Goal: Task Accomplishment & Management: Manage account settings

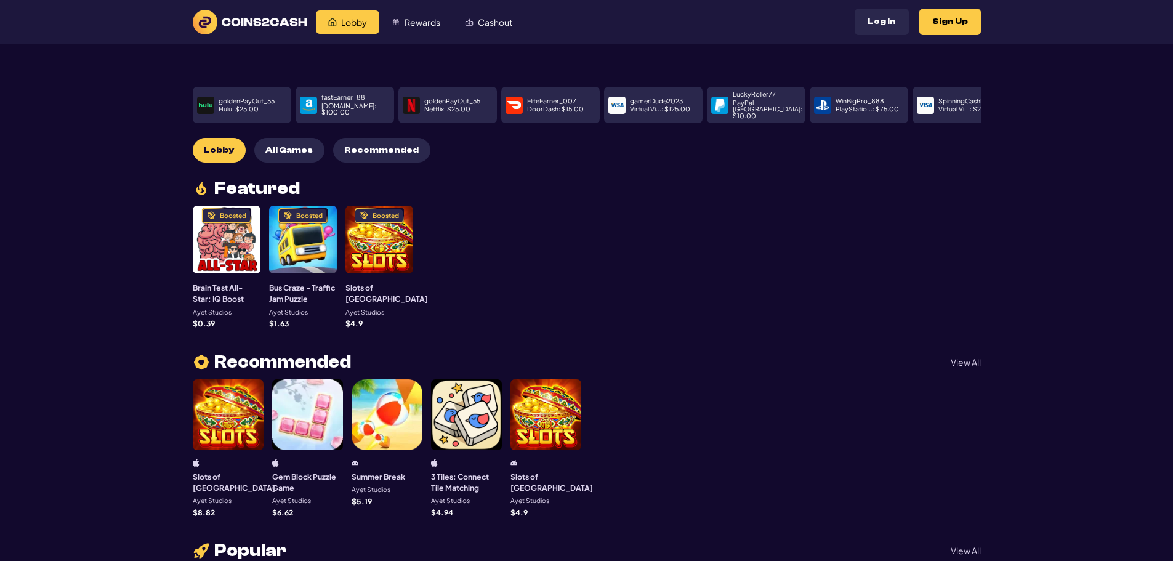
drag, startPoint x: 104, startPoint y: 398, endPoint x: 172, endPoint y: 209, distance: 200.8
click at [476, 26] on link "Cashout" at bounding box center [489, 21] width 72 height 23
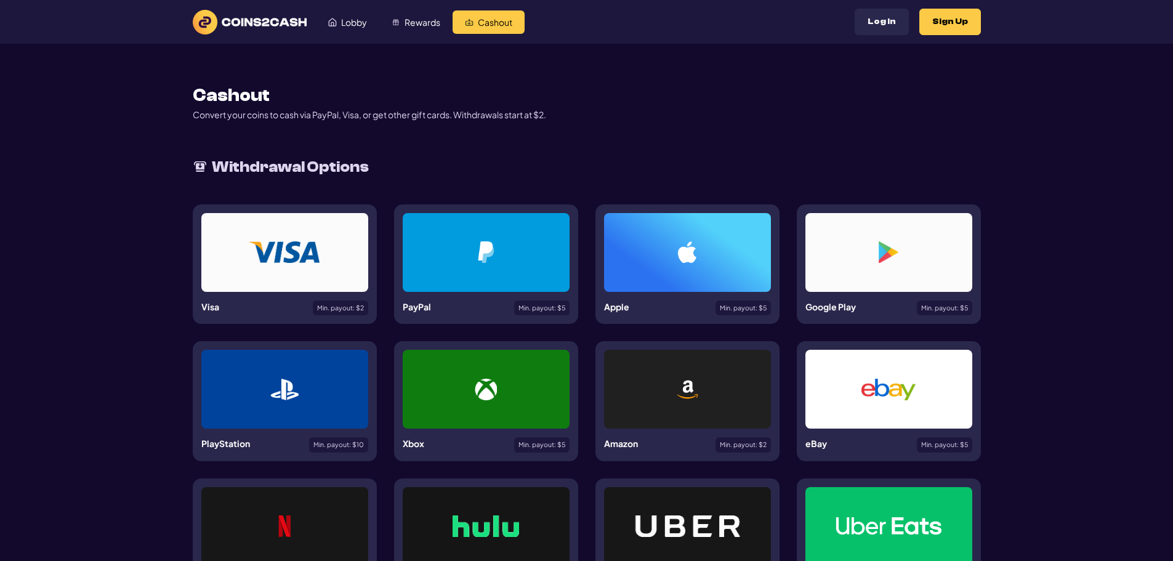
click at [459, 115] on p "Convert your coins to cash via PayPal, Visa, or get other gift cards. Withdrawa…" at bounding box center [369, 114] width 353 height 13
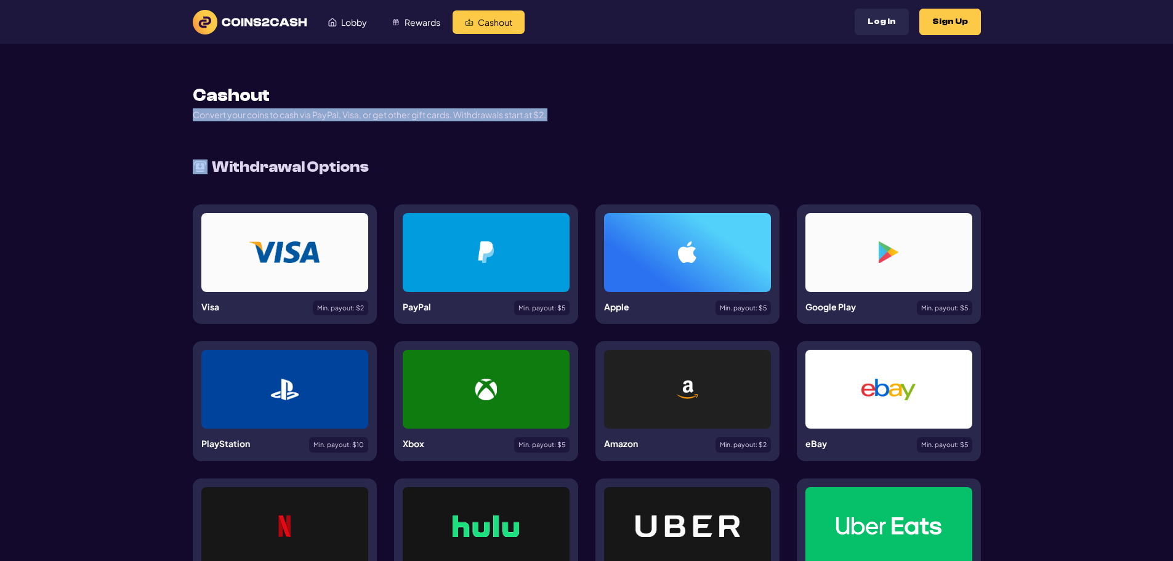
click at [459, 115] on p "Convert your coins to cash via PayPal, Visa, or get other gift cards. Withdrawa…" at bounding box center [369, 114] width 353 height 13
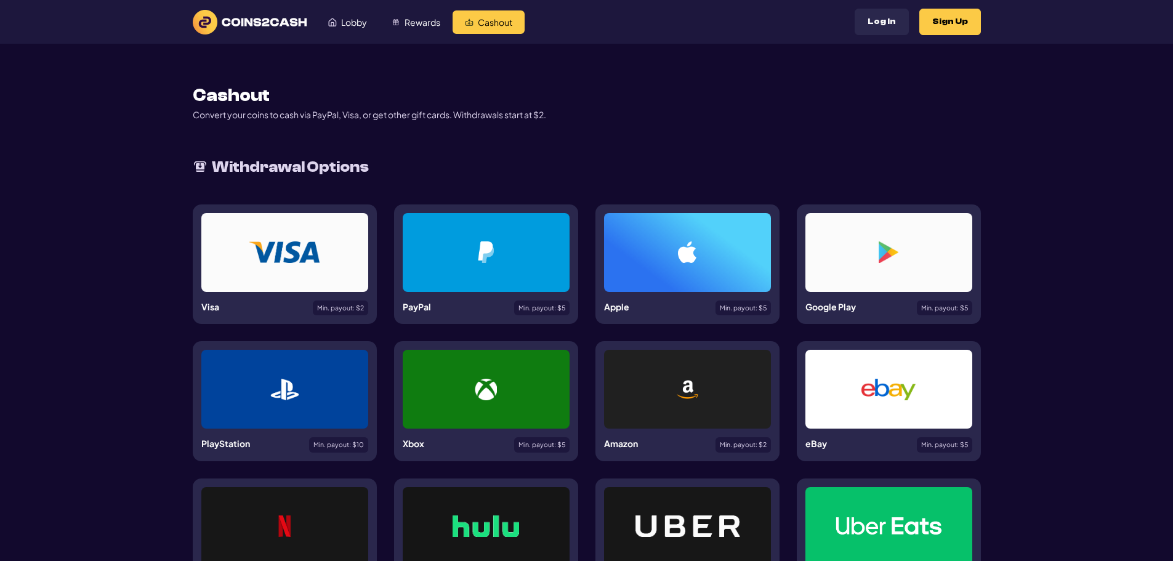
click at [656, 135] on div "Cashout Convert your coins to cash via PayPal, Visa, or get other gift cards. W…" at bounding box center [587, 424] width 788 height 761
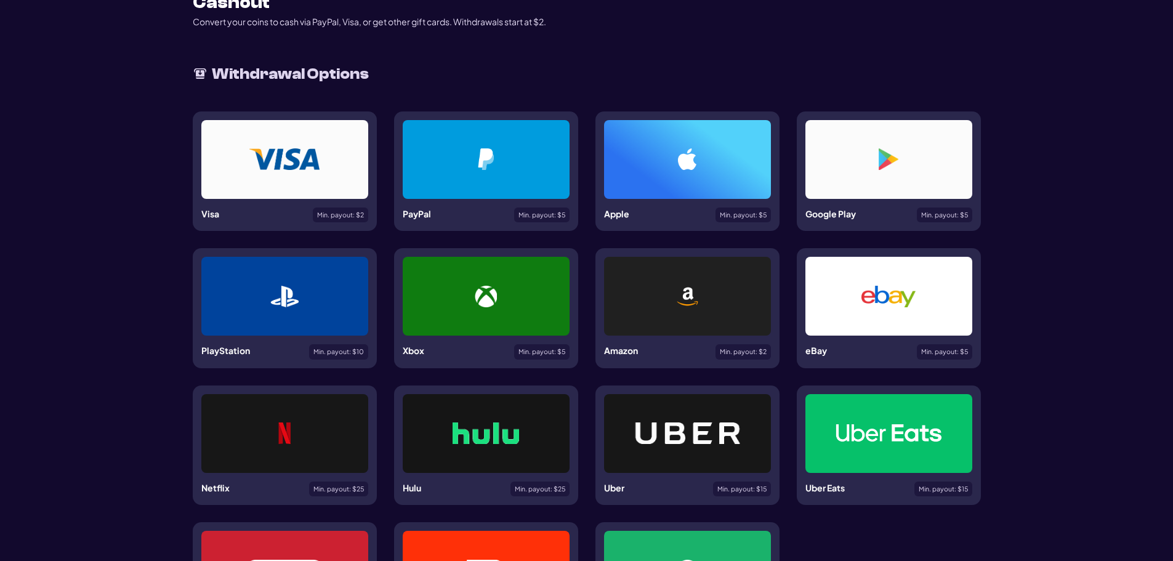
scroll to position [185, 0]
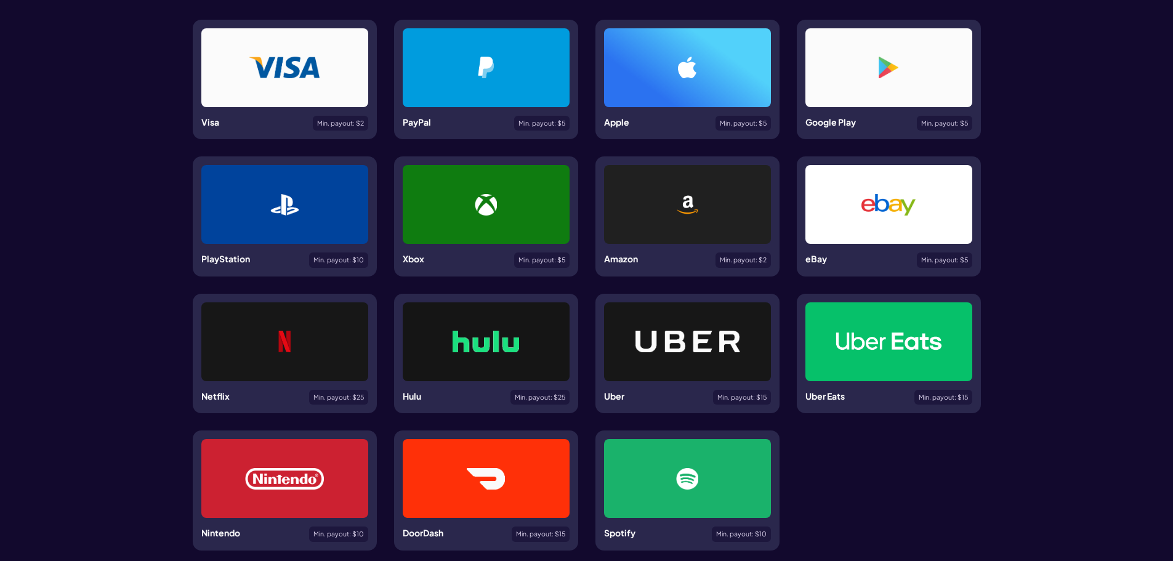
click at [307, 91] on div at bounding box center [284, 67] width 167 height 79
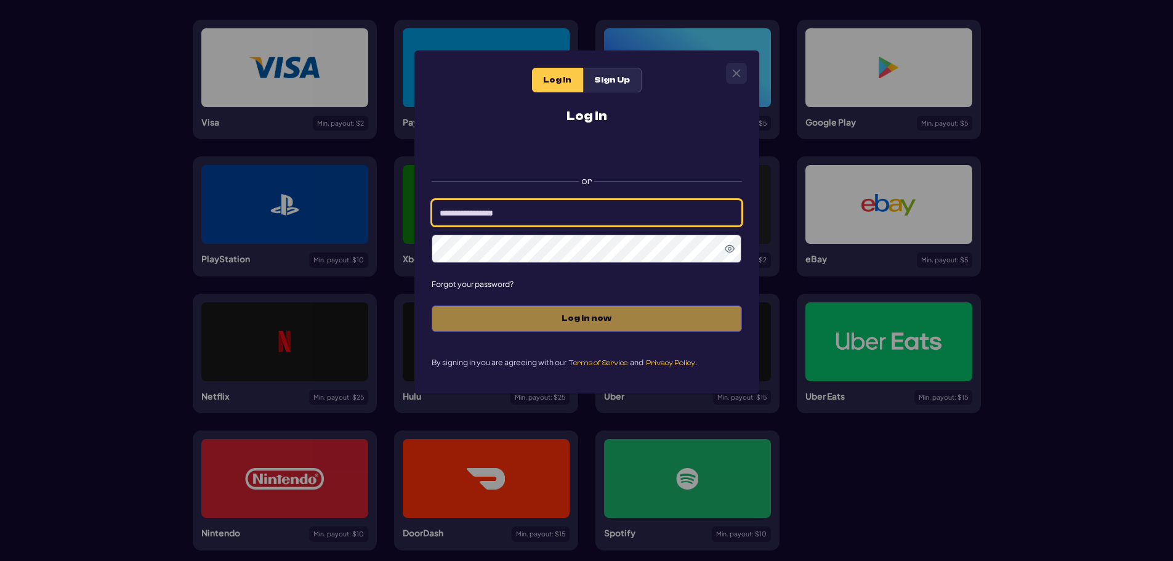
click at [589, 217] on input at bounding box center [587, 213] width 310 height 26
click at [461, 189] on label "or" at bounding box center [587, 177] width 310 height 26
click at [738, 71] on icon "Close" at bounding box center [736, 74] width 8 height 8
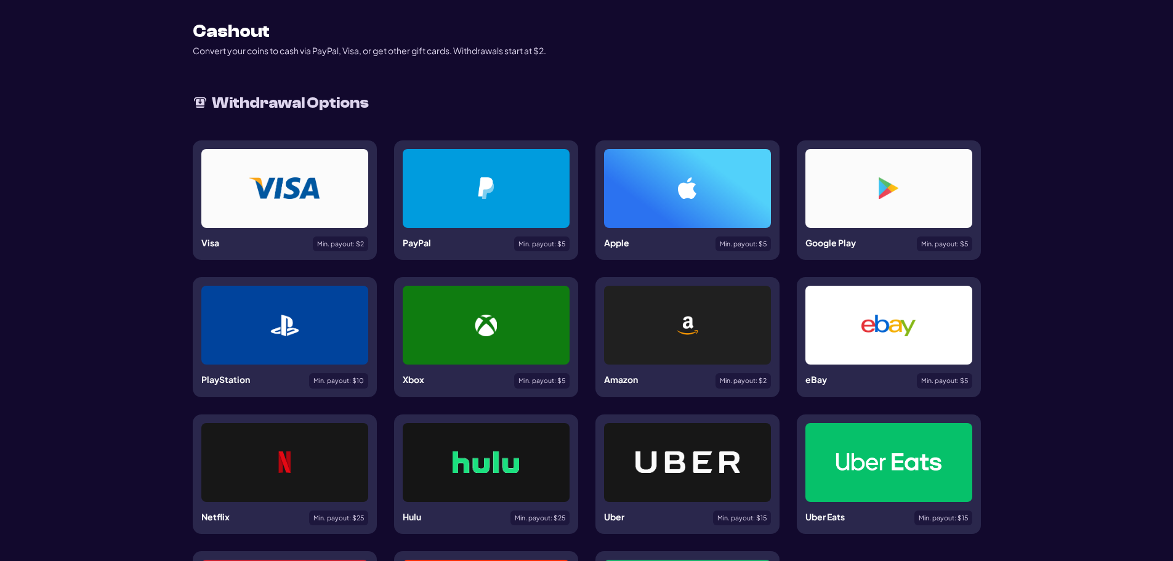
scroll to position [0, 0]
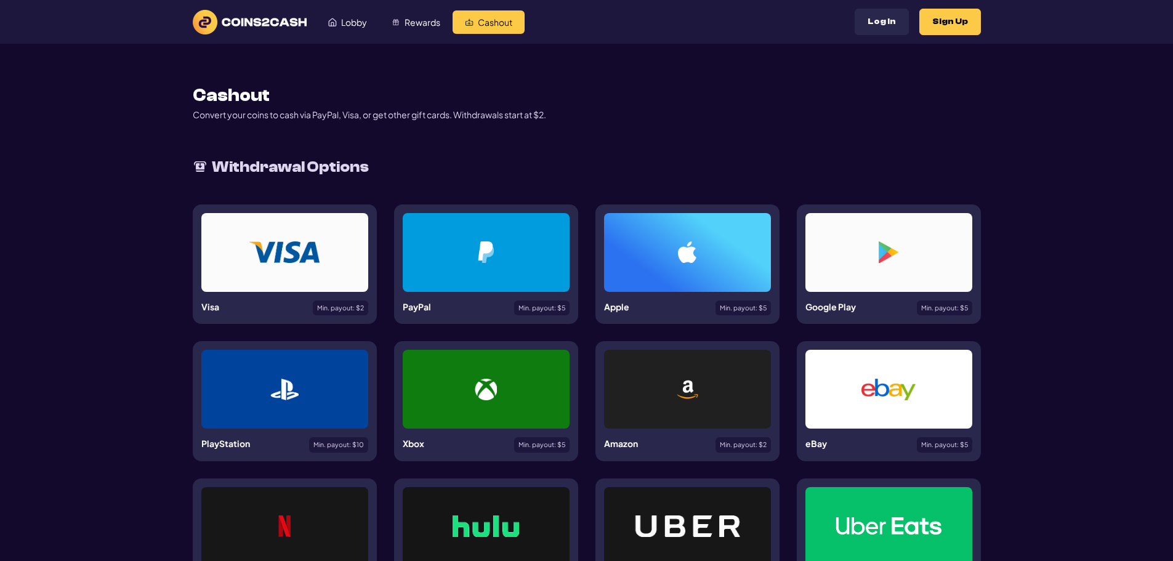
click at [288, 23] on img at bounding box center [250, 22] width 114 height 25
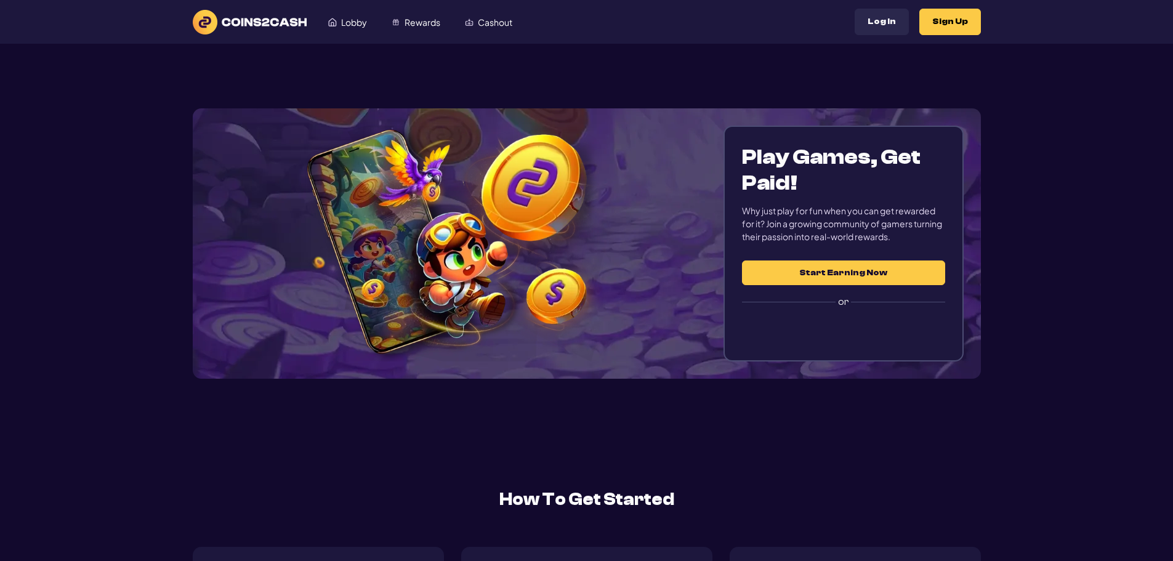
drag, startPoint x: 219, startPoint y: 338, endPoint x: 254, endPoint y: 78, distance: 262.9
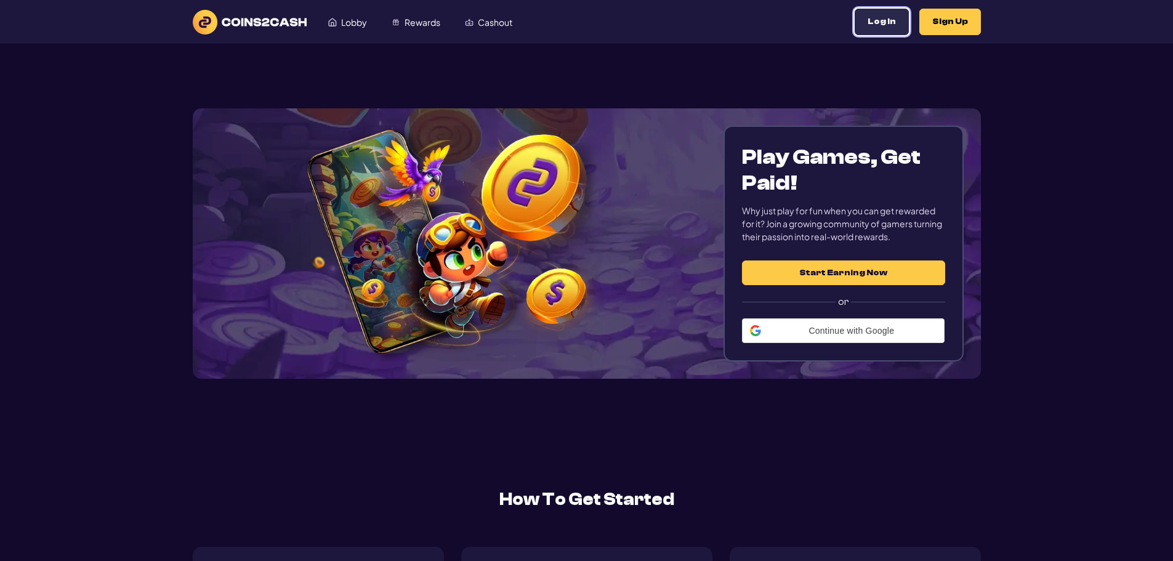
click at [881, 25] on button "Log In" at bounding box center [882, 22] width 54 height 26
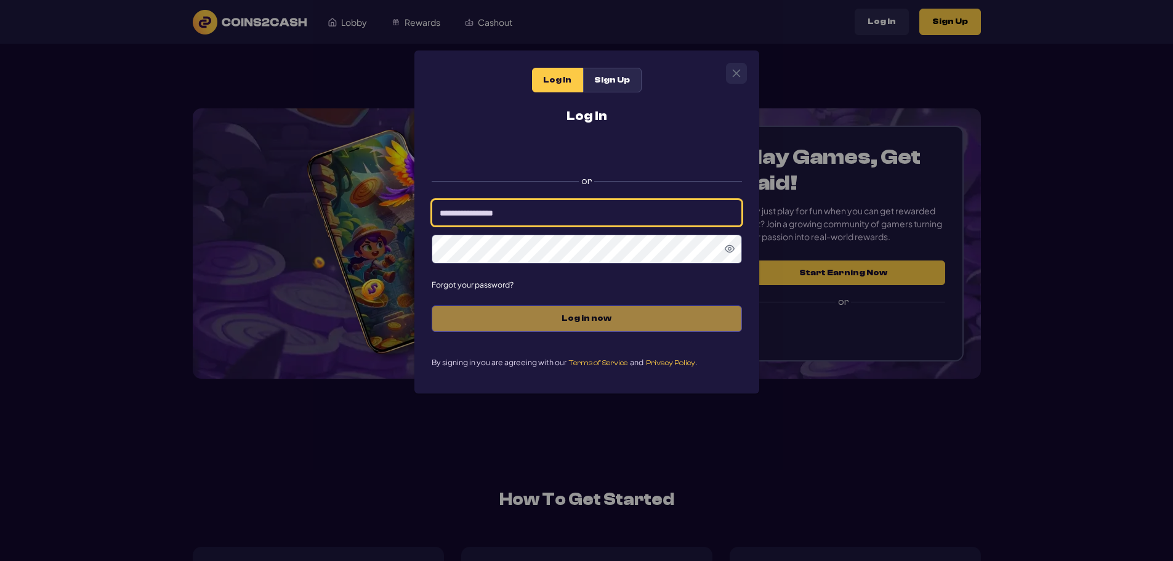
click at [581, 225] on input at bounding box center [587, 213] width 310 height 26
type input "**********"
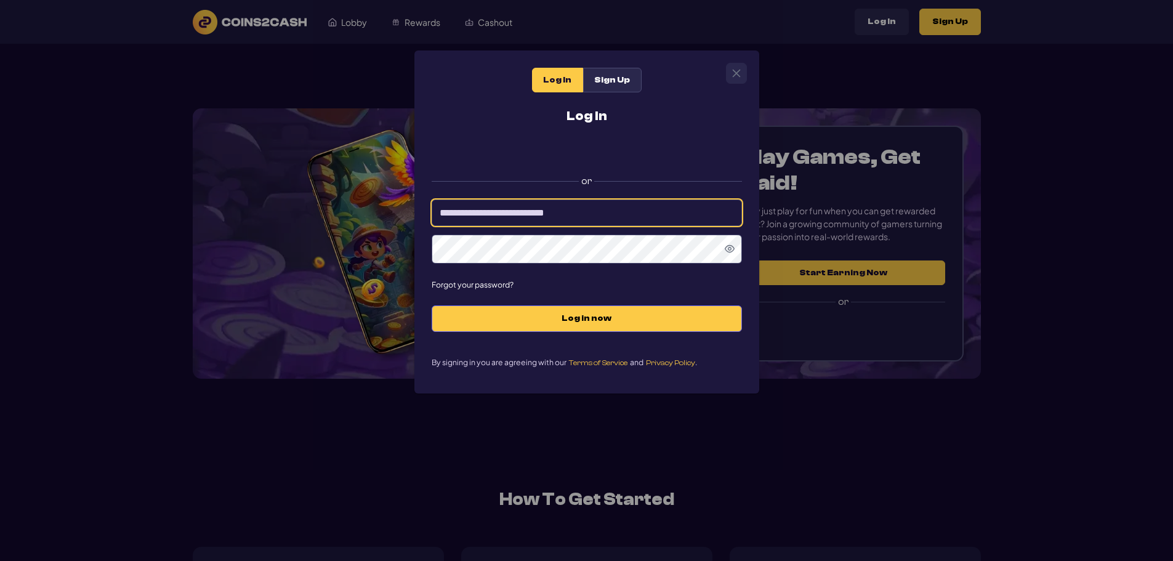
click at [562, 226] on input "**********" at bounding box center [587, 213] width 310 height 26
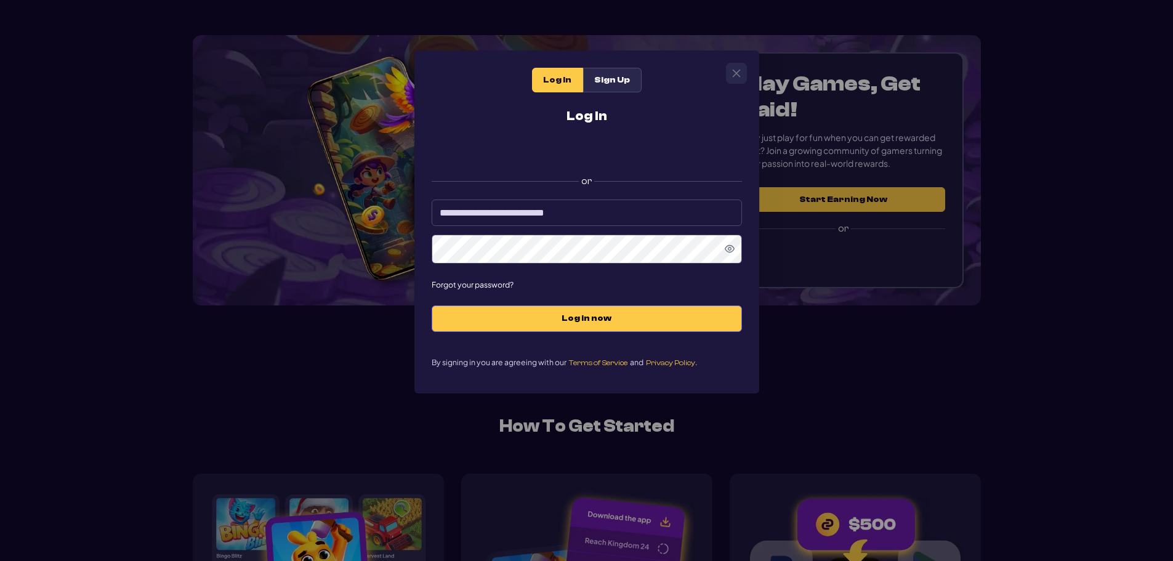
scroll to position [185, 0]
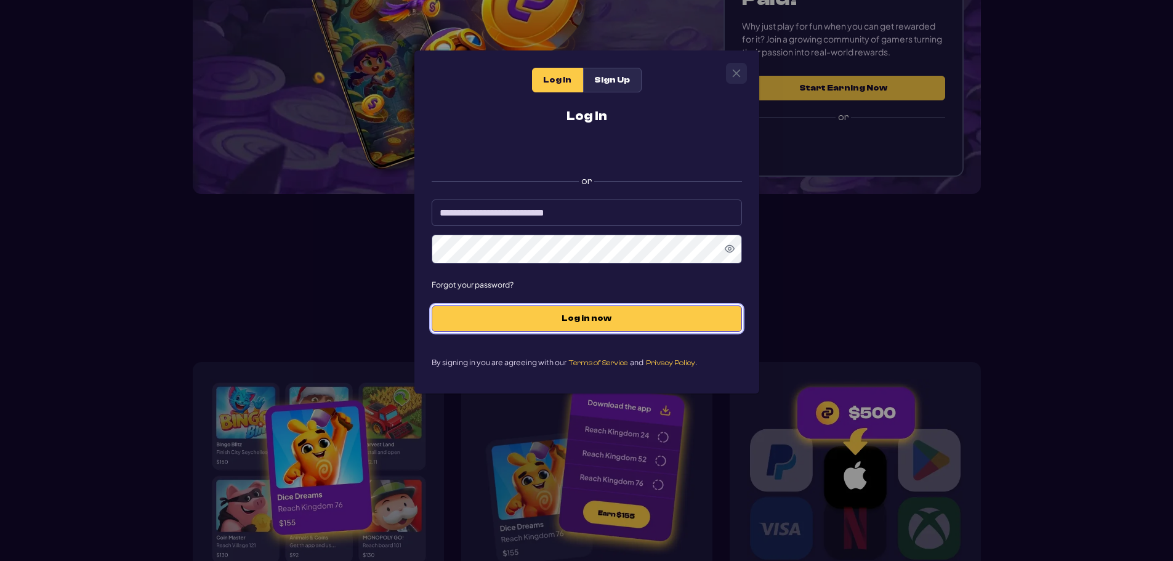
click at [543, 320] on span "Log in now" at bounding box center [587, 318] width 285 height 10
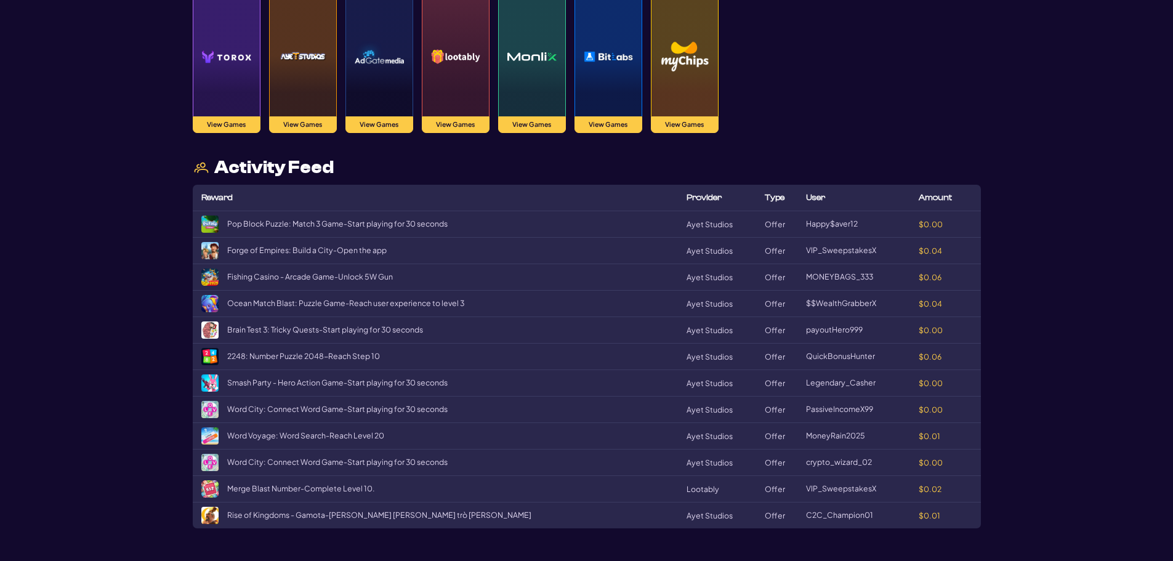
scroll to position [1232, 0]
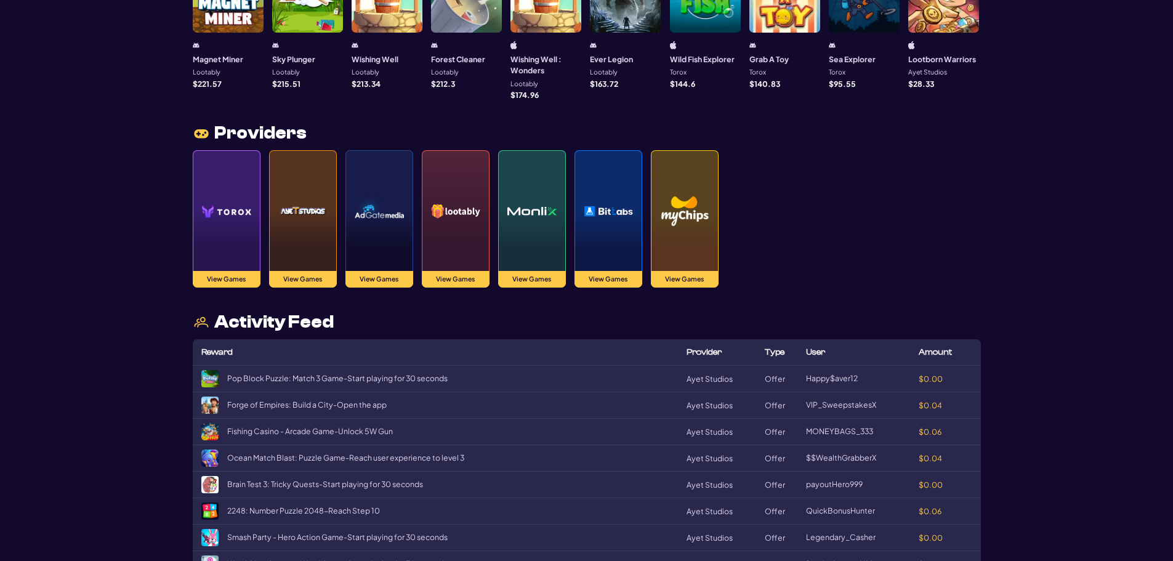
click at [682, 224] on img at bounding box center [684, 211] width 49 height 86
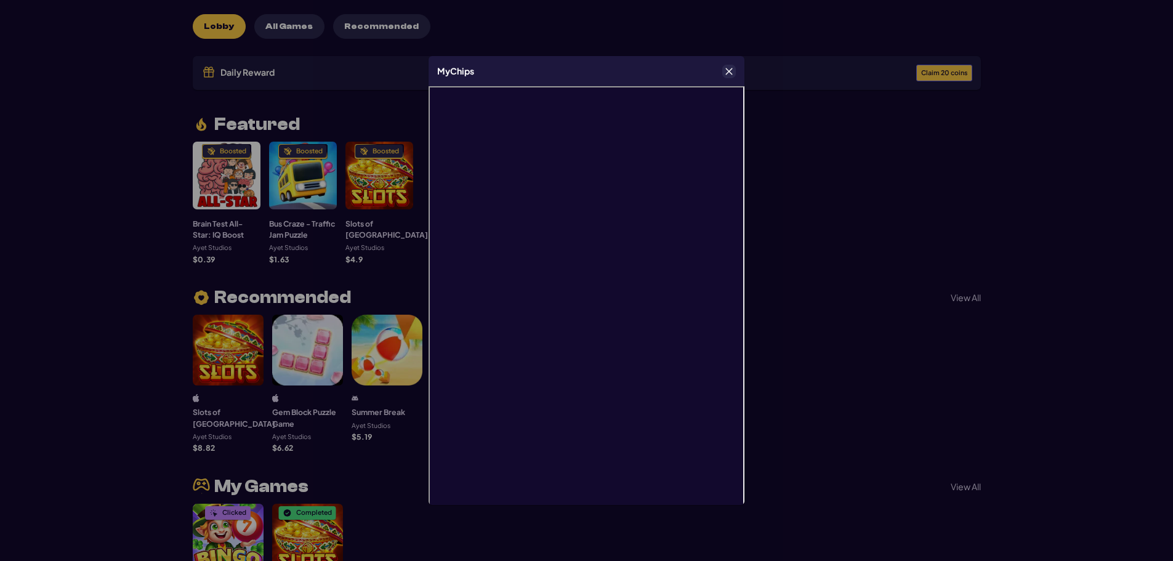
scroll to position [0, 0]
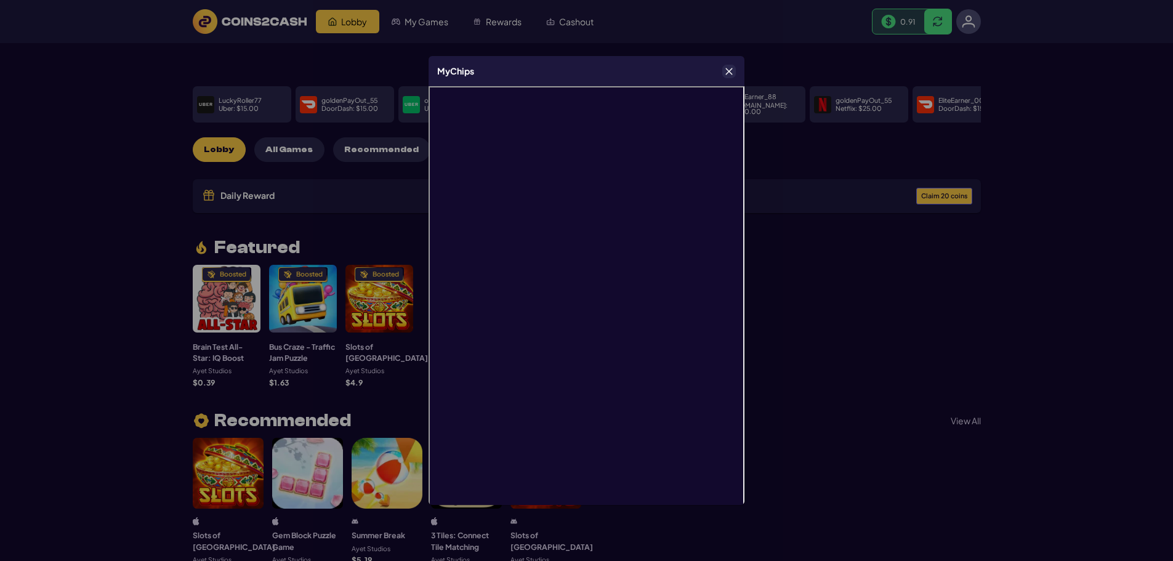
click at [727, 74] on icon "Close" at bounding box center [729, 71] width 7 height 7
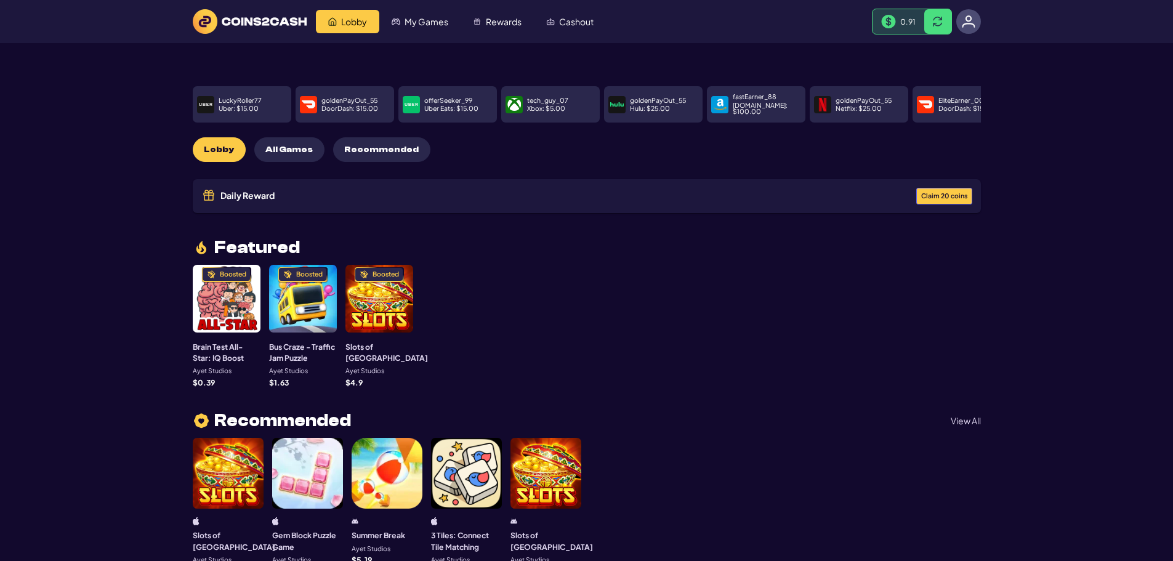
drag, startPoint x: 118, startPoint y: 328, endPoint x: 220, endPoint y: 94, distance: 254.8
drag, startPoint x: 692, startPoint y: 37, endPoint x: 704, endPoint y: 37, distance: 12.3
click at [694, 37] on header "Lobby My Games Rewards Cashout 0.91" at bounding box center [586, 21] width 1173 height 43
